Goal: Task Accomplishment & Management: Manage account settings

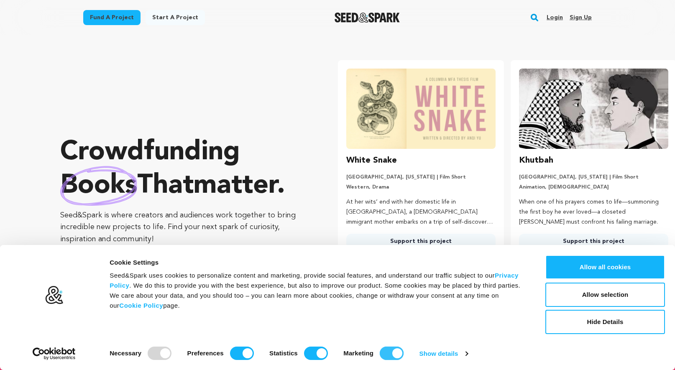
click at [400, 351] on input "Marketing" at bounding box center [392, 353] width 24 height 13
checkbox input "false"
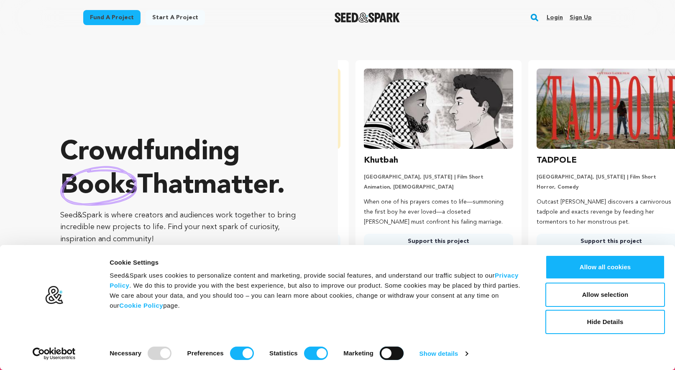
scroll to position [0, 179]
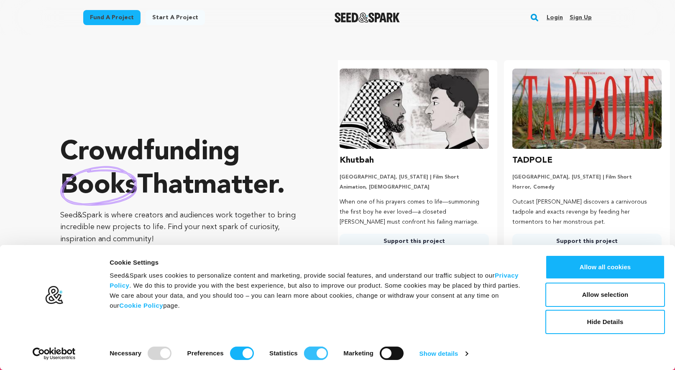
click at [318, 348] on input "Statistics" at bounding box center [316, 353] width 24 height 13
checkbox input "false"
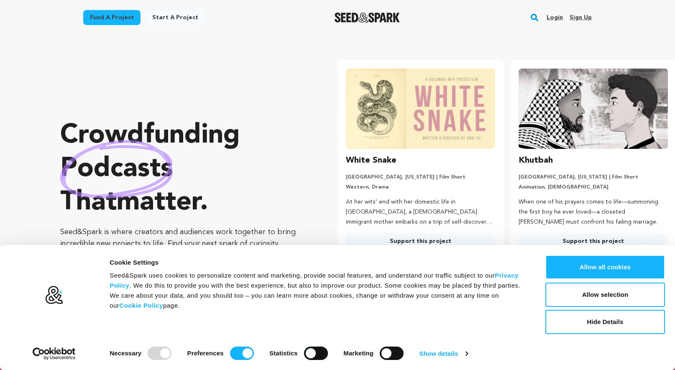
scroll to position [0, 0]
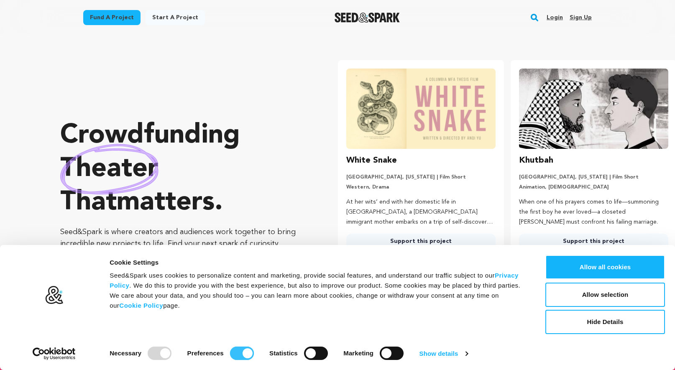
click at [244, 350] on input "Preferences" at bounding box center [242, 353] width 24 height 13
checkbox input "false"
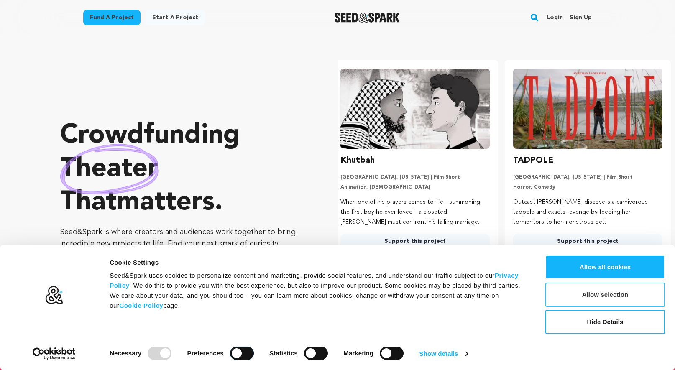
scroll to position [0, 179]
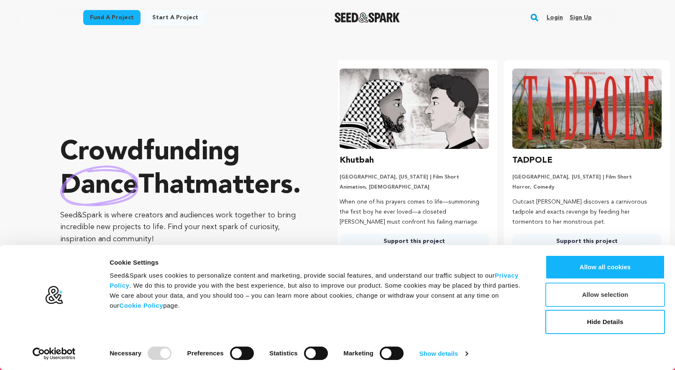
click at [579, 291] on button "Allow selection" at bounding box center [605, 295] width 120 height 24
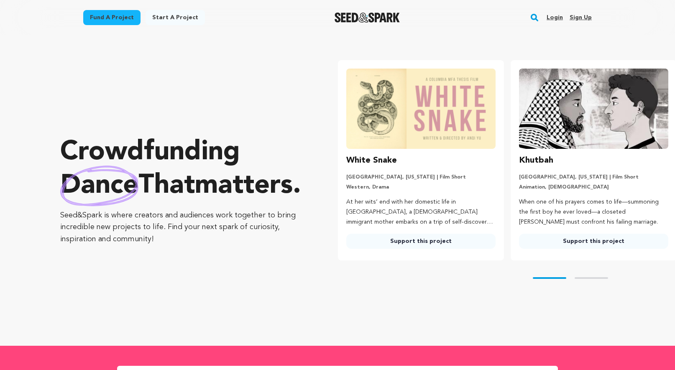
scroll to position [0, 0]
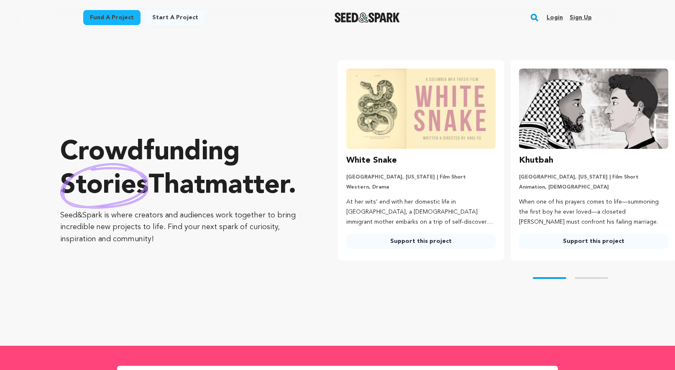
click at [551, 15] on link "Login" at bounding box center [554, 17] width 16 height 13
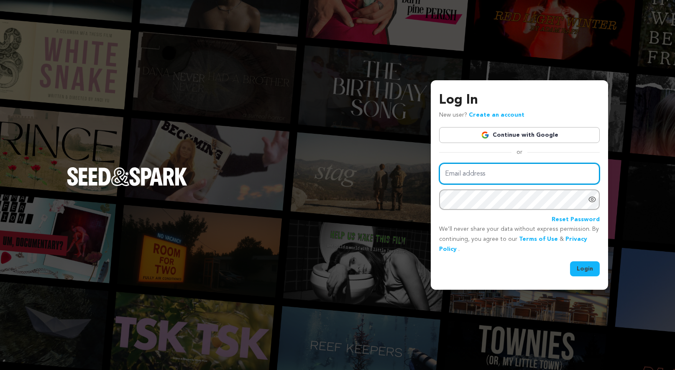
type input "JamieNieto@me.com"
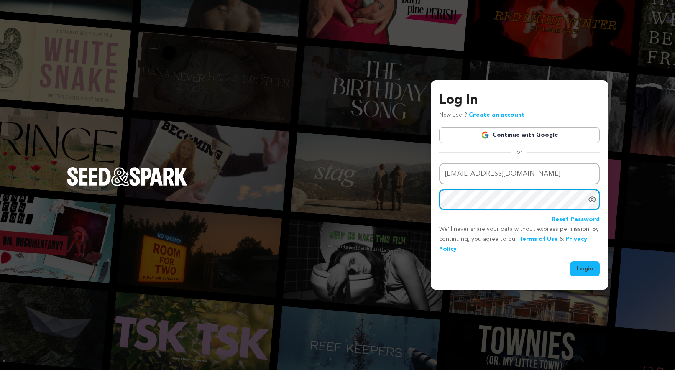
click at [585, 268] on button "Login" at bounding box center [585, 268] width 30 height 15
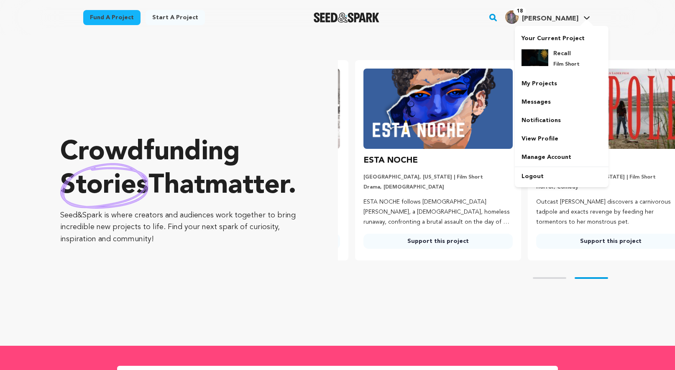
scroll to position [0, 179]
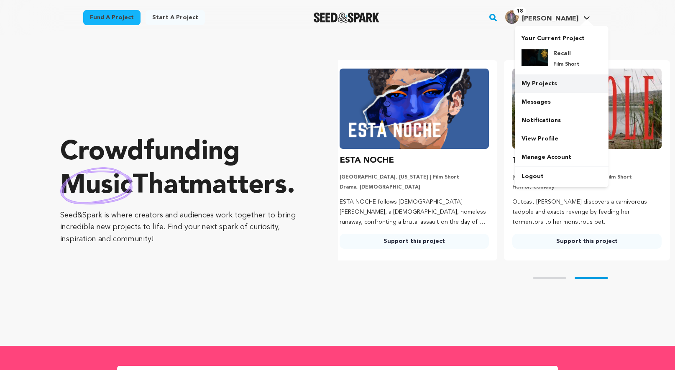
click at [536, 80] on link "My Projects" at bounding box center [562, 83] width 94 height 18
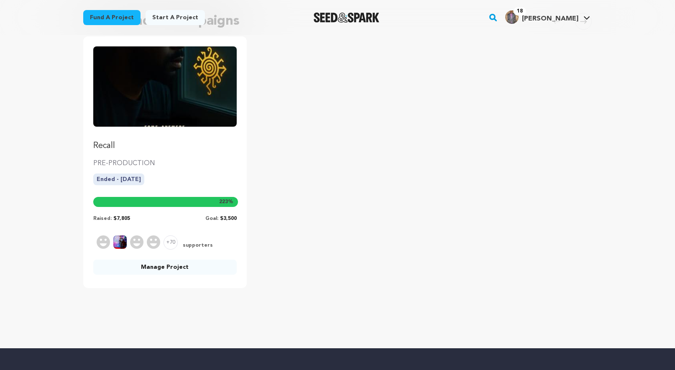
scroll to position [93, 0]
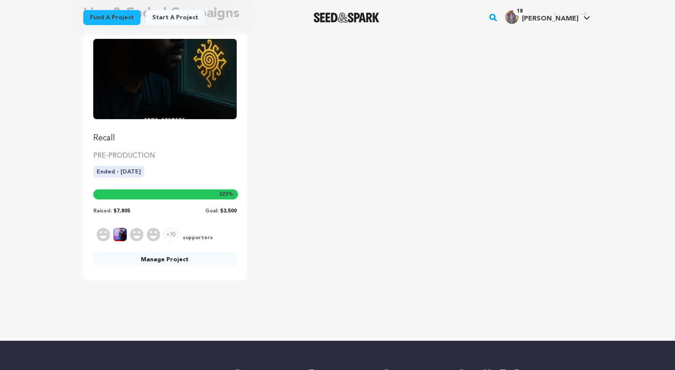
click at [142, 258] on link "Manage Project" at bounding box center [164, 259] width 143 height 15
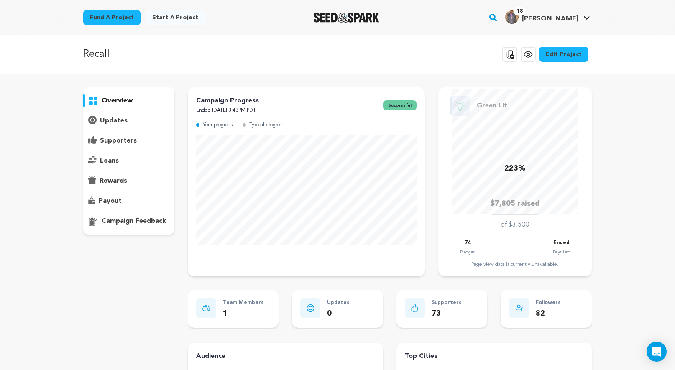
click at [111, 136] on p "supporters" at bounding box center [118, 141] width 37 height 10
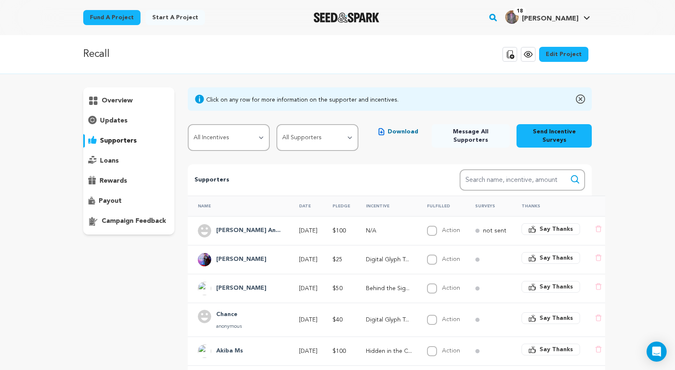
click at [390, 133] on span "Download" at bounding box center [403, 132] width 31 height 8
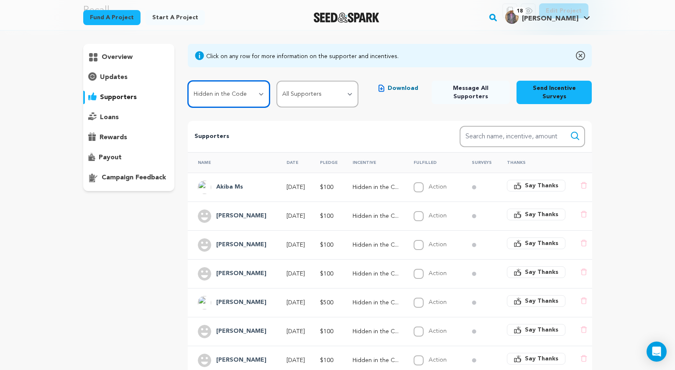
scroll to position [42, 0]
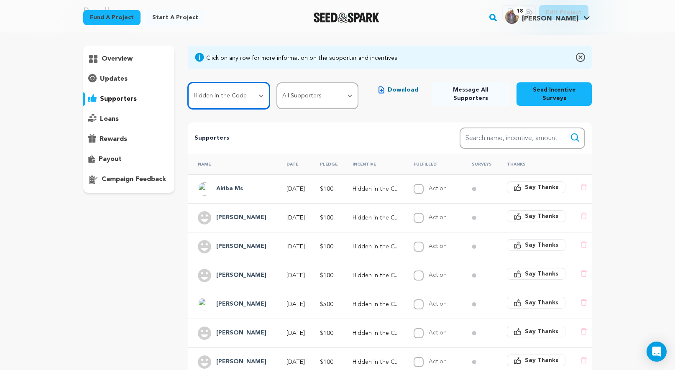
select select "117077"
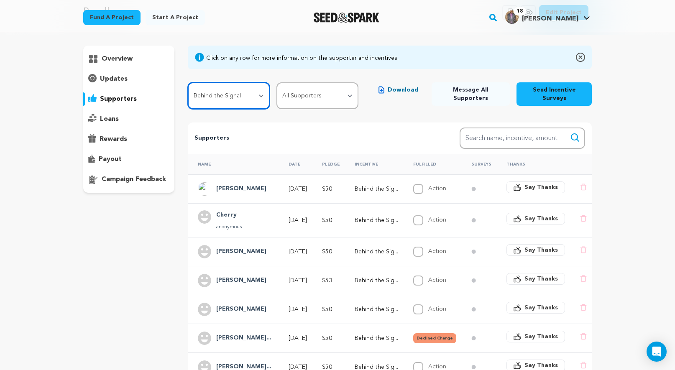
drag, startPoint x: 258, startPoint y: 97, endPoint x: 292, endPoint y: 124, distance: 43.4
click at [292, 124] on div "Click on any row for more information on the supporter and incentives. All Ince…" at bounding box center [390, 271] width 404 height 451
